Goal: Information Seeking & Learning: Learn about a topic

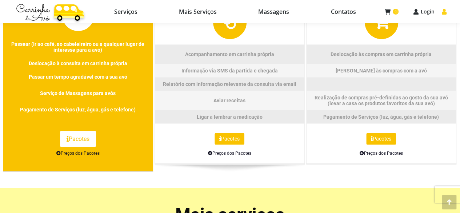
scroll to position [436, 0]
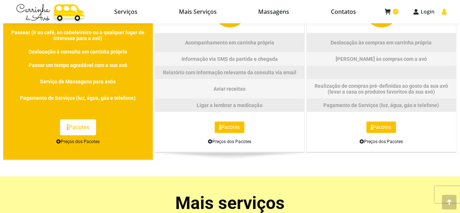
click at [72, 126] on span "Pacotes" at bounding box center [77, 127] width 23 height 8
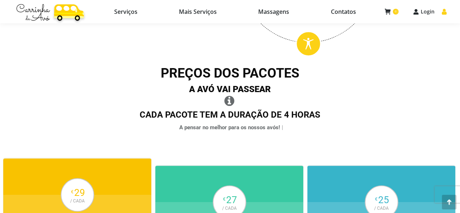
scroll to position [182, 0]
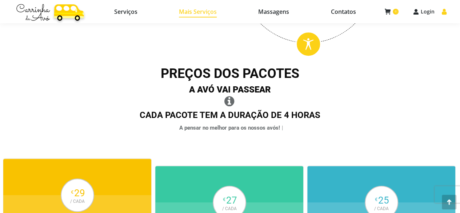
click at [193, 13] on span "Mais Serviços" at bounding box center [198, 11] width 38 height 7
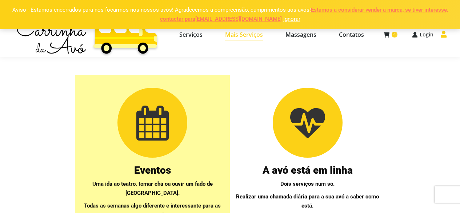
select select "[URL][DOMAIN_NAME]"
